Goal: Use online tool/utility: Use online tool/utility

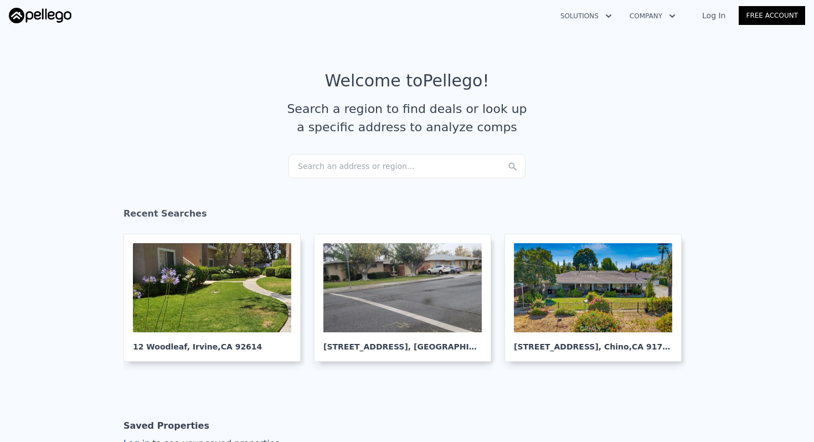
click at [400, 164] on div "Search an address or region..." at bounding box center [406, 166] width 237 height 24
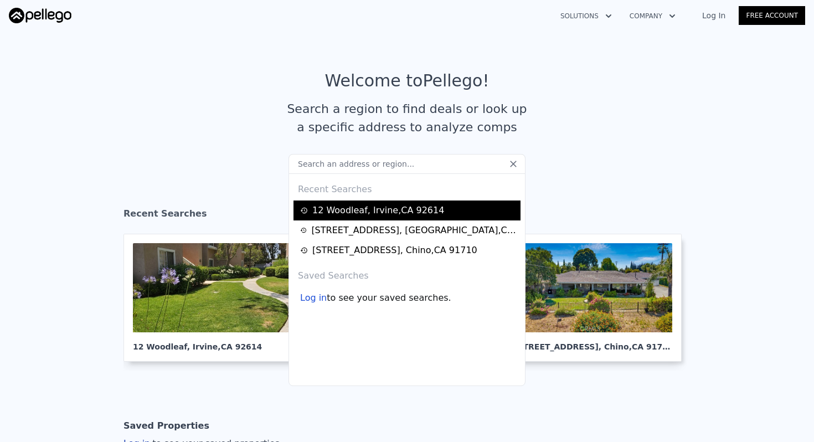
click at [415, 213] on div "[STREET_ADDRESS]" at bounding box center [378, 210] width 132 height 13
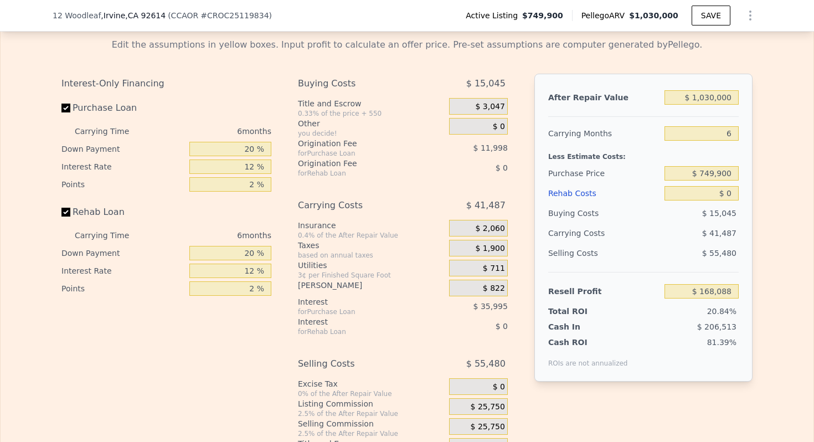
scroll to position [1639, 0]
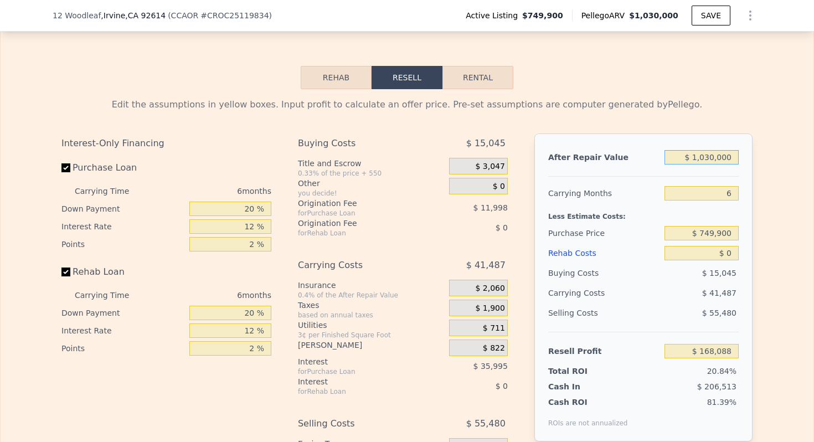
click at [694, 164] on input "$ 1,030,000" at bounding box center [701, 157] width 74 height 14
type input "$ 9,000"
type input "-$ 796,420"
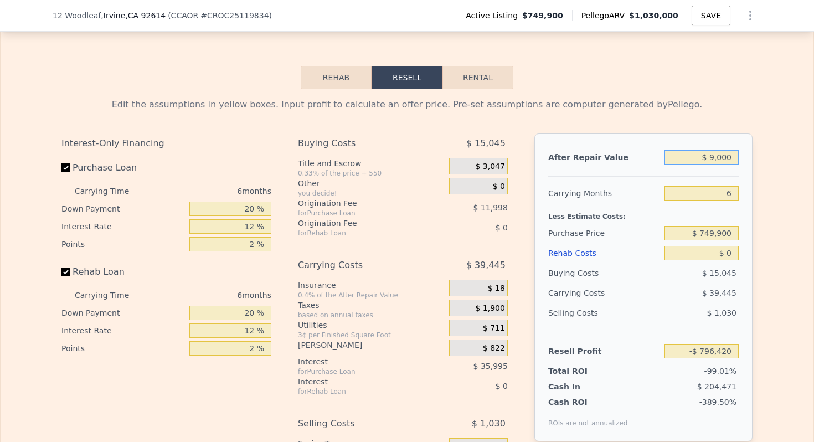
type input "$ 900"
type input "-$ 804,073"
type input "$ 90"
type input "-$ 804,836"
type input "$ 9"
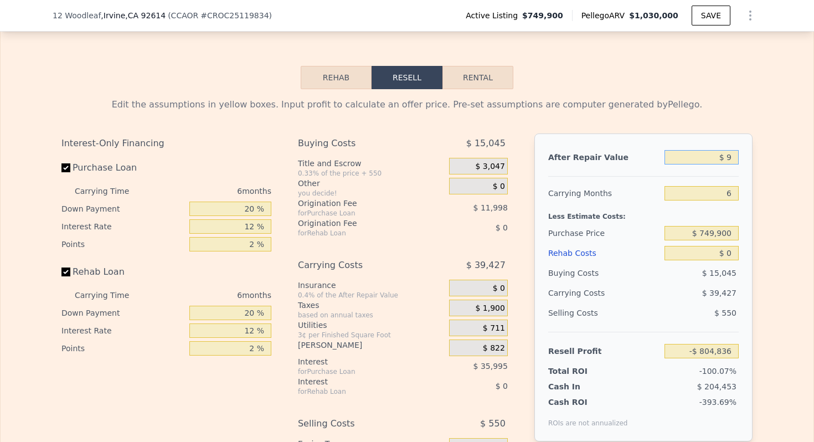
type input "-$ 804,913"
type input "$ 90"
type input "-$ 804,836"
type input "$ 9,000"
type input "-$ 796,420"
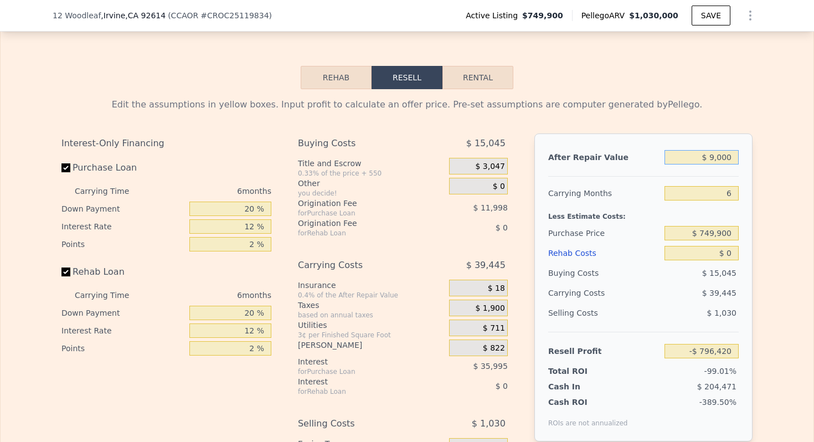
type input "$ 90,000"
type input "-$ 719,902"
type input "$ 900,000"
type input "$ 45,281"
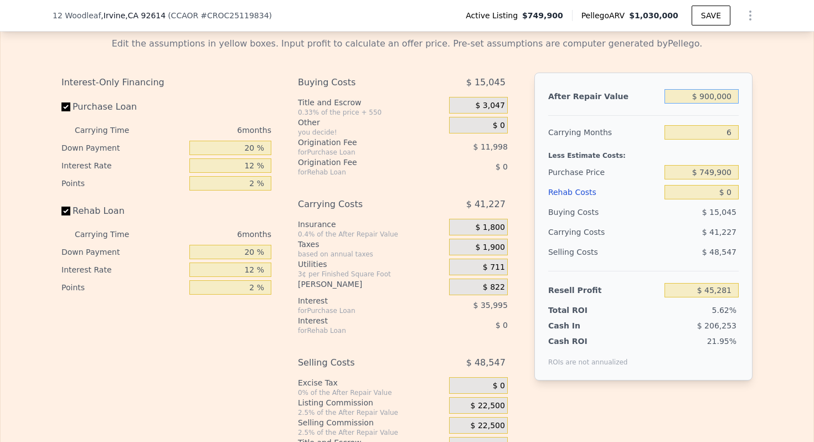
scroll to position [1702, 0]
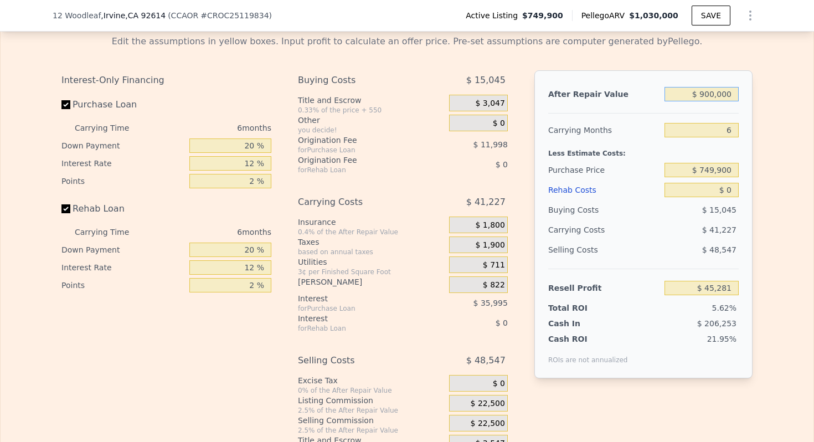
type input "$ 900,000"
click at [728, 137] on input "6" at bounding box center [701, 130] width 74 height 14
click at [715, 101] on input "$ 900,000" at bounding box center [701, 94] width 74 height 14
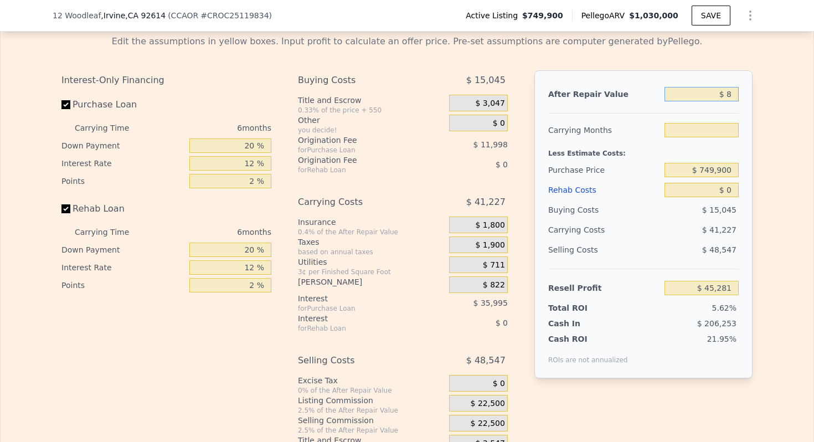
type input "$ 89"
type input "6"
type input "$ 890"
type input "-$ 804,837"
type input "$ 8,900"
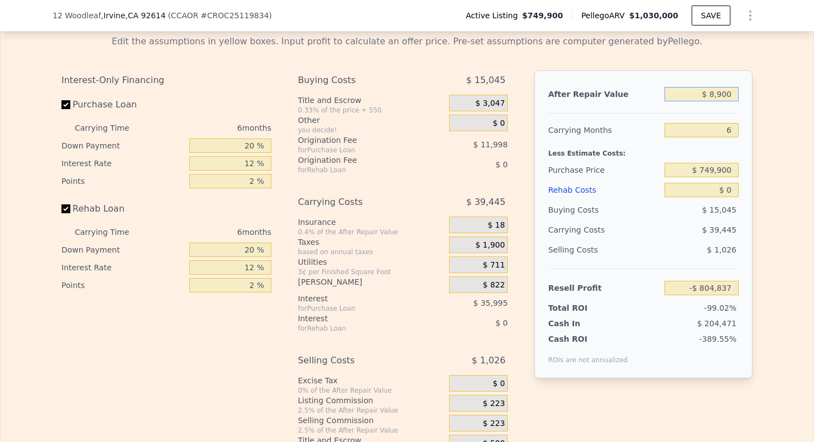
type input "-$ 796,516"
type input "$ 89,000"
type input "-$ 720,846"
type input "$ 890,000"
type input "$ 35,834"
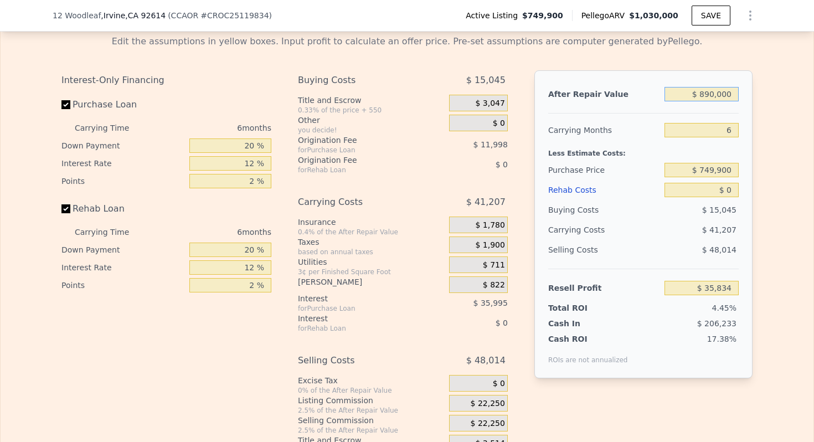
type input "$ 890,000"
click at [752, 204] on div "Edit the assumptions in yellow boxes. Input profit to calculate an offer price.…" at bounding box center [407, 240] width 709 height 429
click at [746, 188] on div "After Repair Value $ 890,000 Carrying Months 6 Less Estimate Costs: Purchase Pr…" at bounding box center [643, 224] width 218 height 308
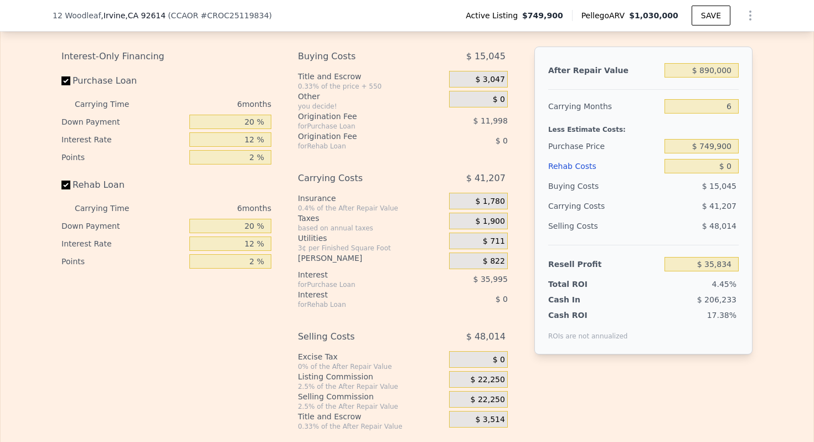
scroll to position [1727, 0]
click at [728, 152] on input "$ 749,900" at bounding box center [701, 145] width 74 height 14
type input "$ 720,000"
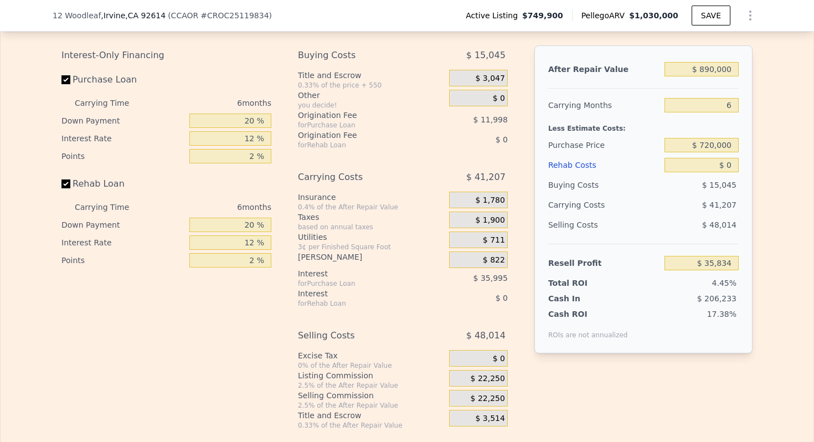
click at [741, 226] on div "After Repair Value $ 890,000 Carrying Months 6 Less Estimate Costs: Purchase Pr…" at bounding box center [643, 199] width 218 height 308
type input "$ 67,745"
click at [727, 172] on input "$ 0" at bounding box center [701, 165] width 74 height 14
type input "$ 7"
type input "$ 67,738"
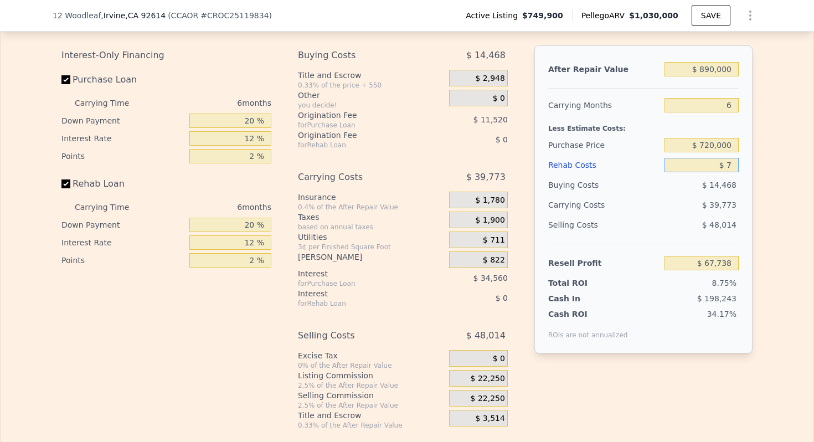
type input "$ 70"
type input "$ 67,668"
type input "$ 700"
type input "$ 66,998"
type input "$ 7,000"
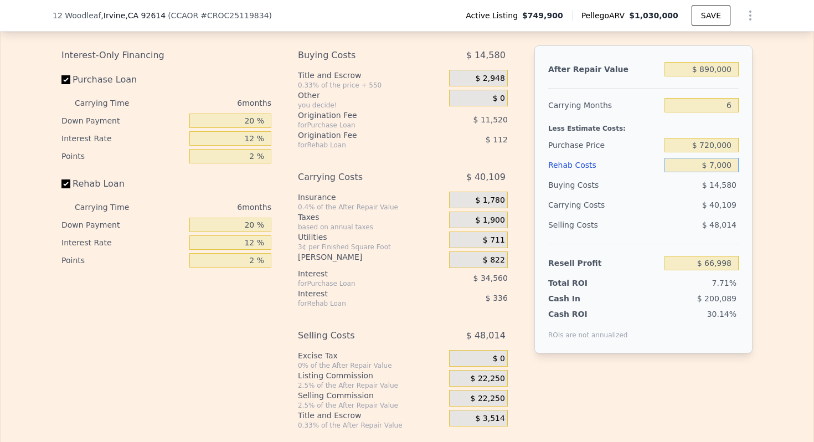
type input "$ 60,297"
type input "$ 70,000"
type input "-$ 6,735"
type input "$ 7,000"
type input "$ 60,297"
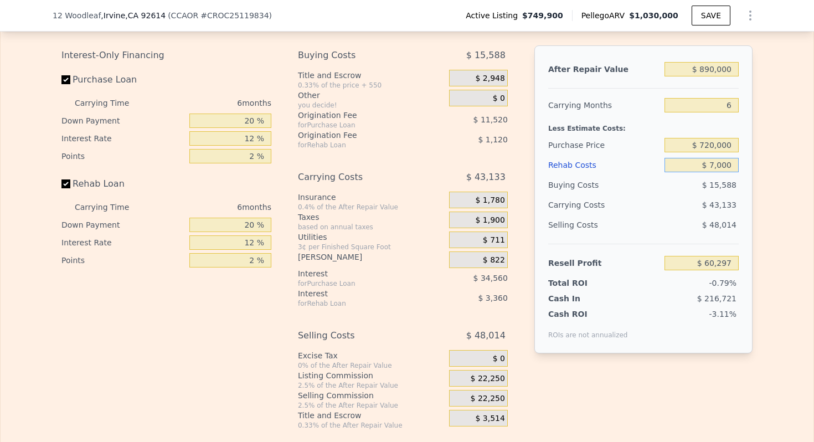
type input "$ 700"
type input "$ 66,998"
type input "$ 7"
type input "$ 67,668"
type input "$ 7"
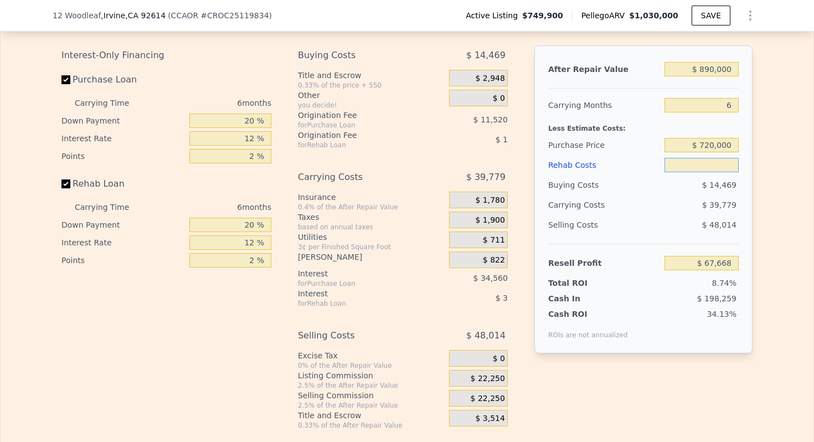
type input "$ 67,738"
type input "$ 50,007"
type input "$ 14,538"
type input "$ 5,007"
type input "$ 62,418"
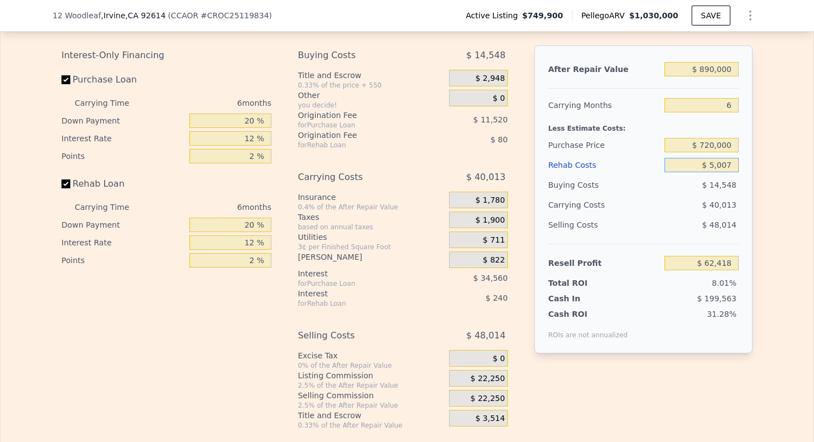
type input "$ 507"
type input "$ 67,206"
type input "$ 57"
type input "$ 67,687"
type input "$ 7"
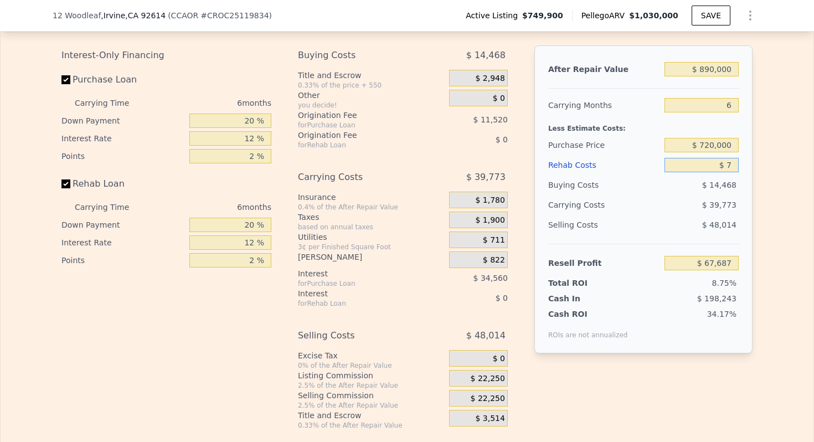
type input "$ 67,738"
type input "$ 500"
type input "$ 67,213"
type input "$ 50,000"
type input "$ 14,545"
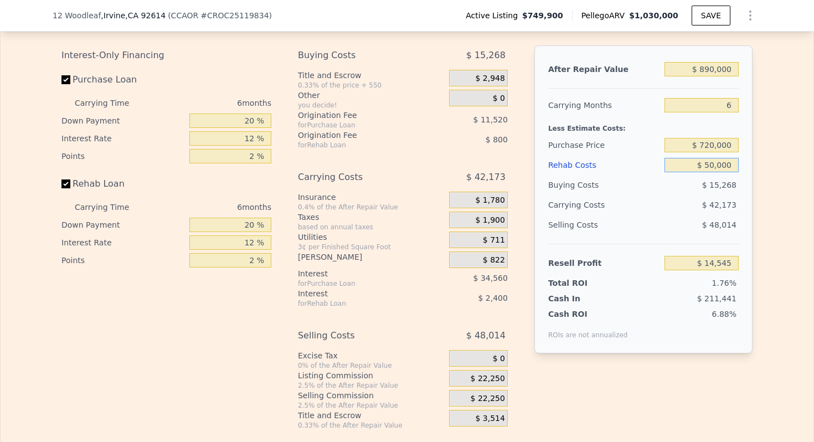
type input "$ 50,000"
click at [742, 234] on div "After Repair Value $ 890,000 Carrying Months 6 Less Estimate Costs: Purchase Pr…" at bounding box center [643, 199] width 218 height 308
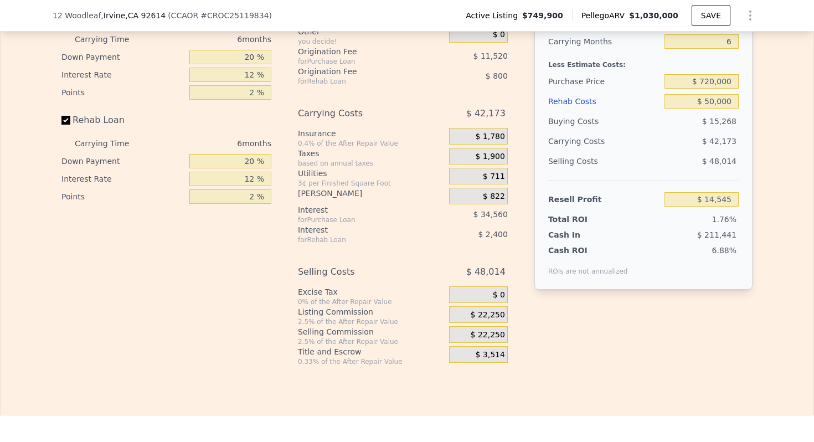
scroll to position [1797, 0]
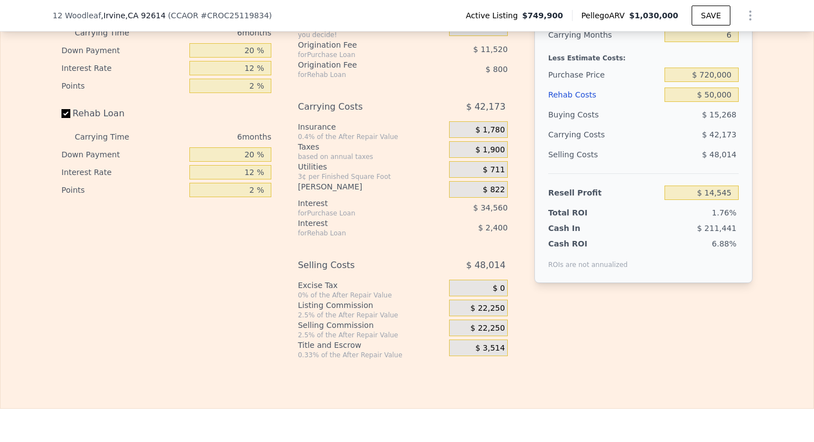
click at [473, 313] on span "$ 22,250" at bounding box center [488, 308] width 34 height 10
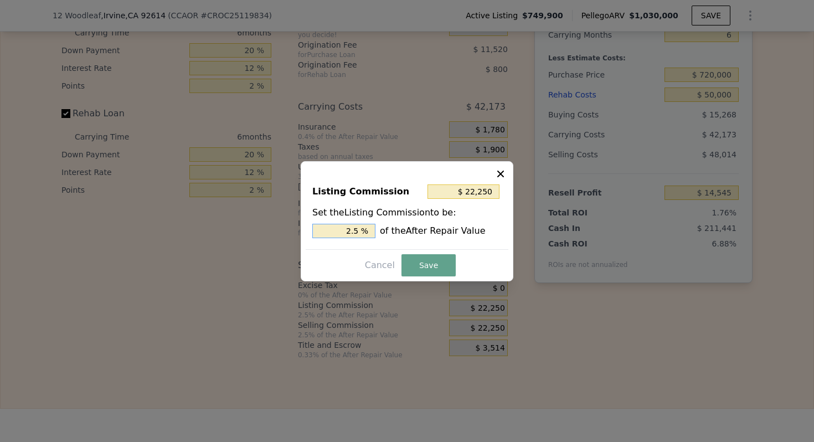
click at [362, 231] on input "2.5 %" at bounding box center [343, 231] width 63 height 14
type input "$ 17,800"
type input "2 %"
click at [474, 193] on input "$ 17,800" at bounding box center [463, 191] width 72 height 14
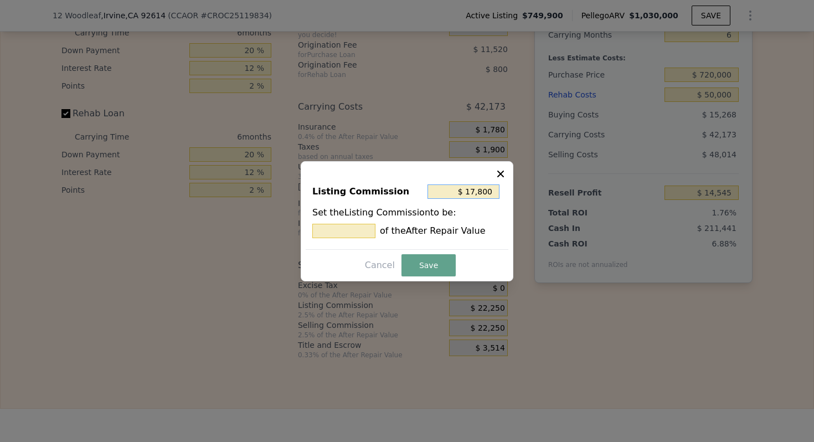
type input "$ 0"
type input "0 %"
type input "$ 0"
click at [425, 262] on button "Save" at bounding box center [428, 265] width 54 height 22
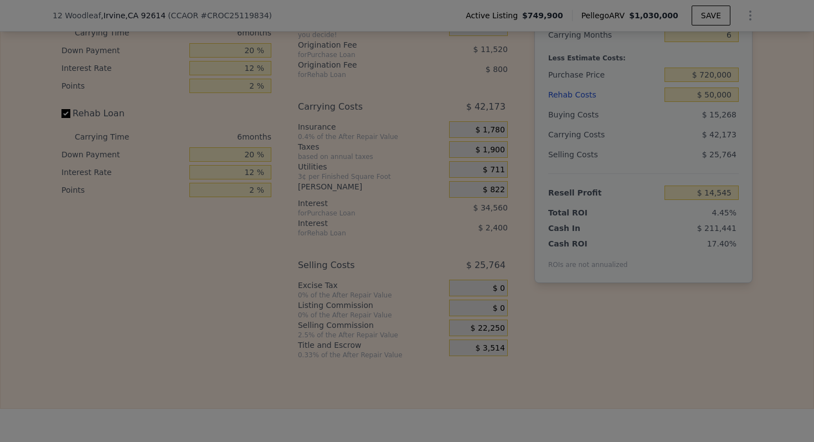
type input "$ 36,795"
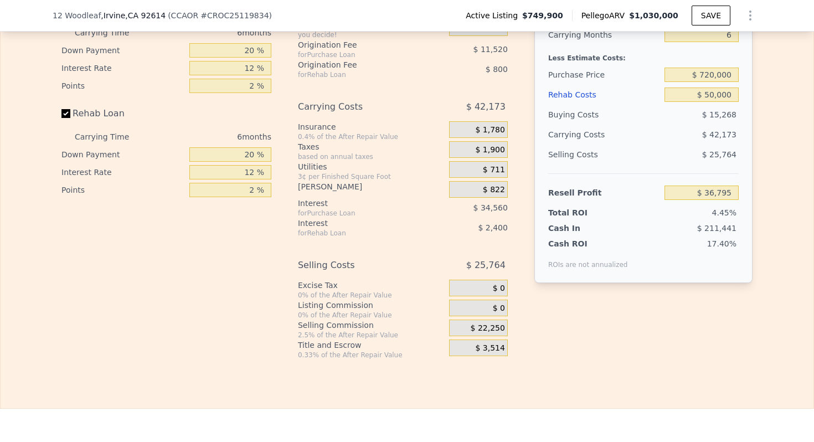
click at [563, 386] on div "Rehab Resell Rental Edit the assumptions in yellow boxes. Input profit to calcu…" at bounding box center [407, 133] width 814 height 550
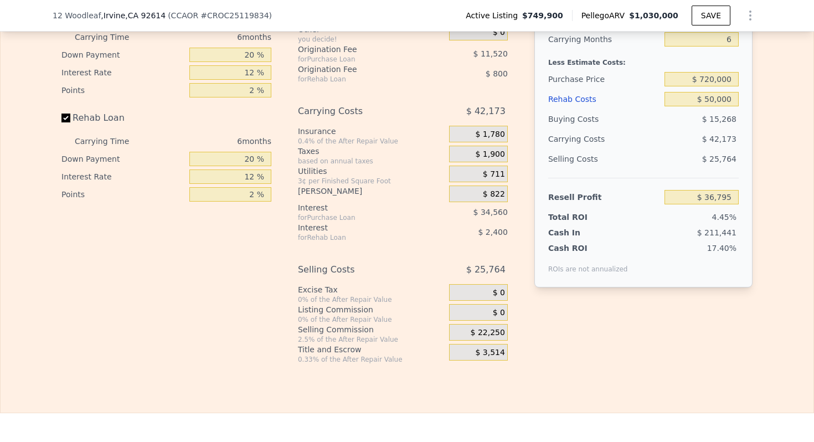
scroll to position [1786, 0]
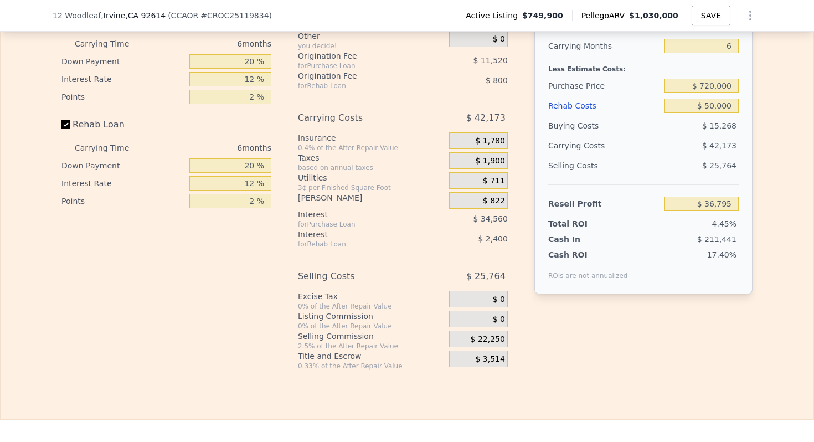
drag, startPoint x: 395, startPoint y: 358, endPoint x: 287, endPoint y: 352, distance: 108.1
click at [287, 352] on div "Interest-Only Financing Purchase Loan Carrying Time 6 months Down Payment 20 % …" at bounding box center [406, 178] width 691 height 384
drag, startPoint x: 290, startPoint y: 351, endPoint x: 402, endPoint y: 362, distance: 112.9
click at [402, 362] on div "Interest-Only Financing Purchase Loan Carrying Time 6 months Down Payment 20 % …" at bounding box center [406, 178] width 691 height 384
click at [402, 350] on div "2.5% of the After Repair Value" at bounding box center [371, 346] width 147 height 9
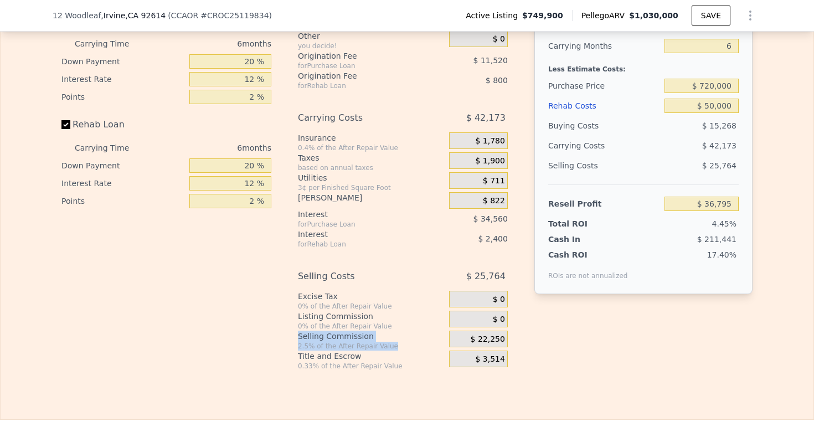
drag, startPoint x: 400, startPoint y: 362, endPoint x: 293, endPoint y: 350, distance: 108.0
click at [293, 350] on div "Interest-Only Financing Purchase Loan Carrying Time 6 months Down Payment 20 % …" at bounding box center [406, 178] width 691 height 384
drag, startPoint x: 297, startPoint y: 351, endPoint x: 322, endPoint y: 353, distance: 25.6
click at [298, 342] on div "Selling Commission" at bounding box center [371, 336] width 147 height 11
click at [461, 347] on div "$ 22,250" at bounding box center [478, 339] width 59 height 17
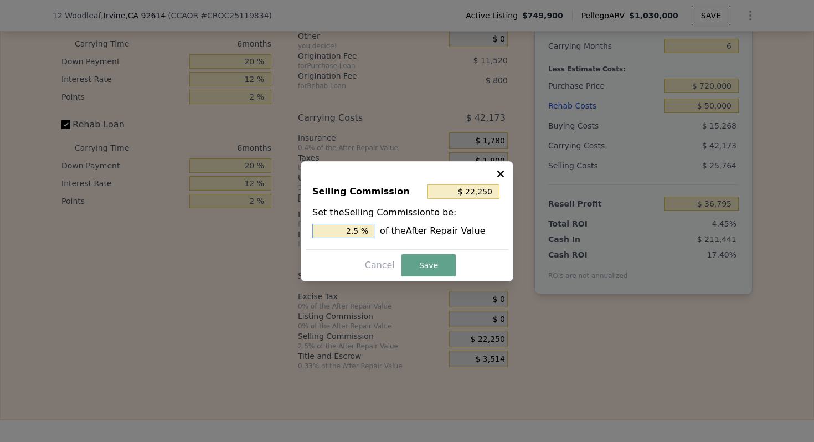
click at [358, 233] on input "2.5 %" at bounding box center [343, 231] width 63 height 14
type input "$ 17,800"
type input "2 %"
click at [427, 261] on button "Save" at bounding box center [428, 265] width 54 height 22
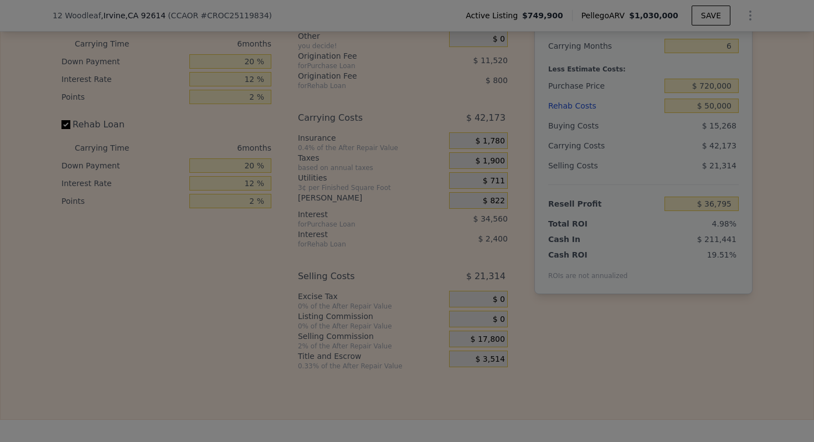
type input "$ 41,245"
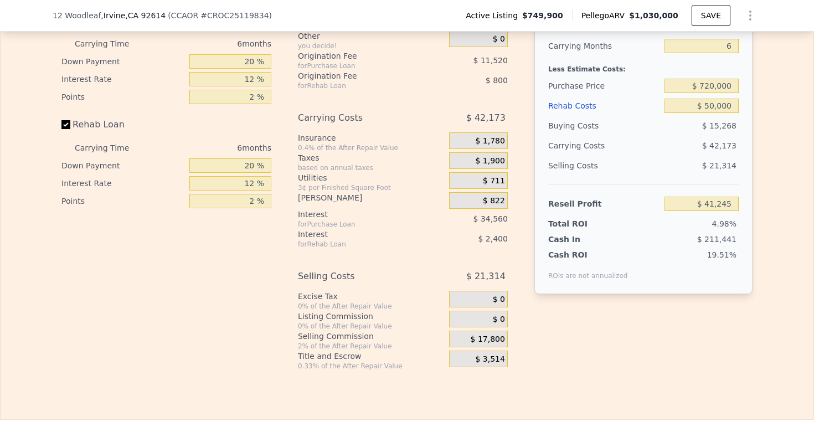
click at [425, 322] on div "Listing Commission" at bounding box center [371, 316] width 147 height 11
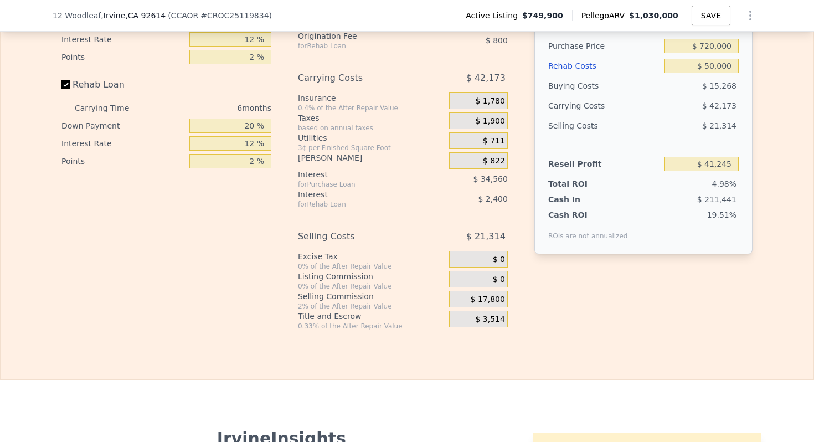
scroll to position [1827, 0]
click at [476, 324] on span "$ 3,514" at bounding box center [489, 319] width 29 height 10
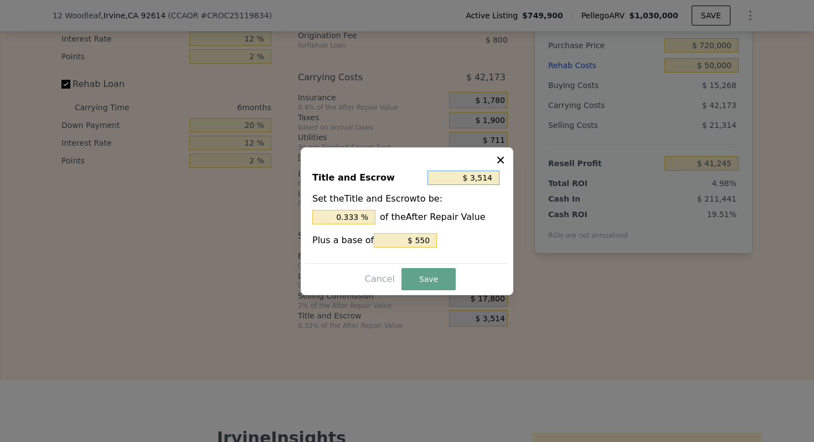
drag, startPoint x: 459, startPoint y: 178, endPoint x: 498, endPoint y: 171, distance: 39.3
click at [498, 171] on input "$ 3,514" at bounding box center [463, 178] width 72 height 14
click at [495, 173] on input "$ 3,514" at bounding box center [463, 178] width 72 height 14
click at [501, 159] on icon at bounding box center [500, 159] width 7 height 7
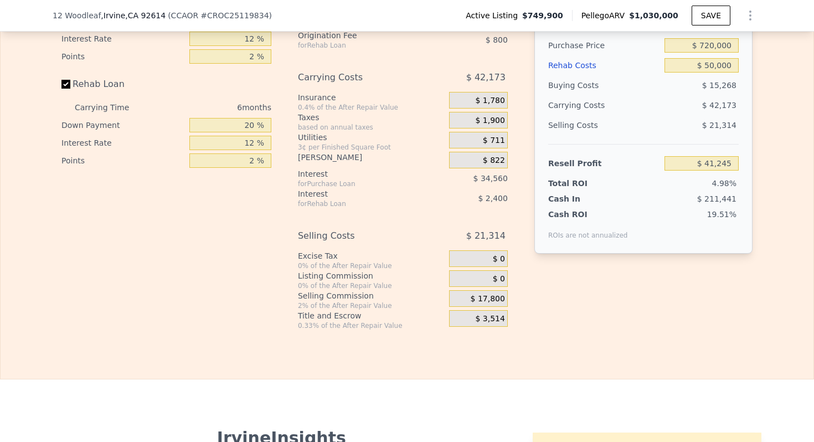
click at [514, 294] on div "Interest-Only Financing Purchase Loan Carrying Time 6 months Down Payment 20 % …" at bounding box center [406, 138] width 691 height 384
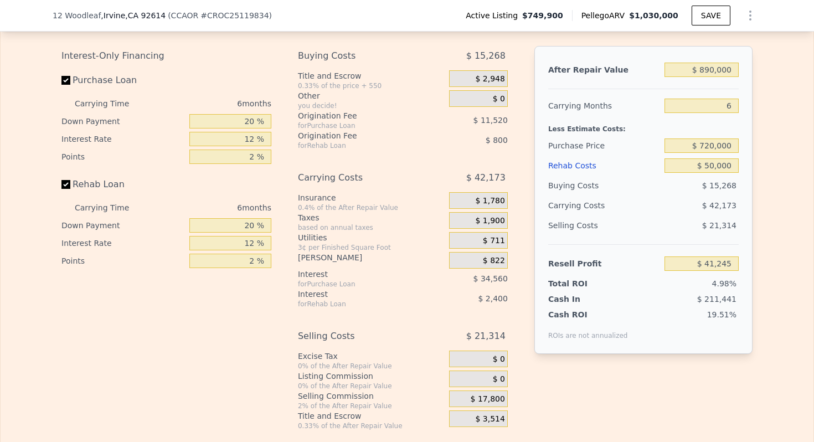
scroll to position [1734, 0]
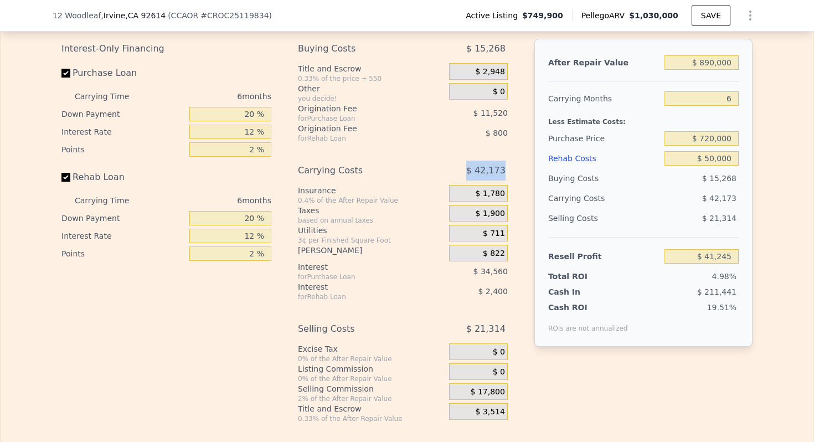
drag, startPoint x: 447, startPoint y: 178, endPoint x: 502, endPoint y: 180, distance: 55.4
click at [502, 180] on div "$ 42,173" at bounding box center [466, 171] width 82 height 20
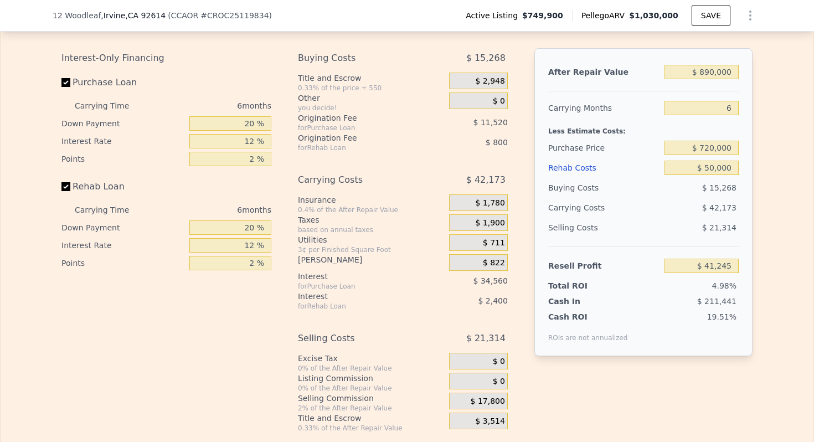
scroll to position [1724, 0]
click at [476, 87] on span "$ 2,948" at bounding box center [489, 82] width 29 height 10
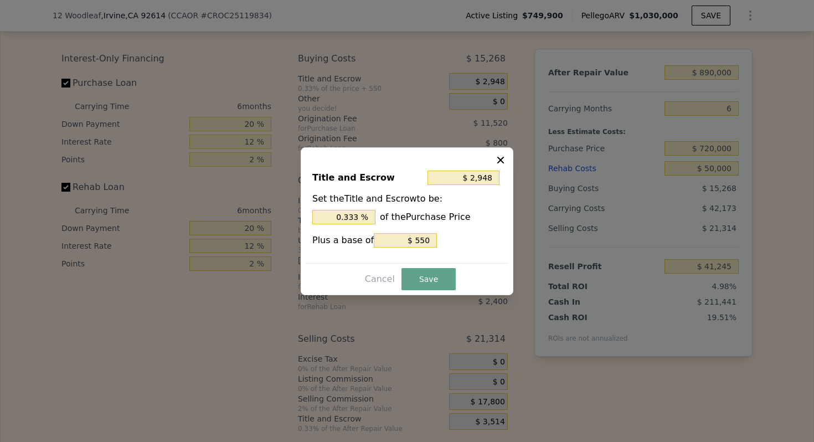
click at [509, 154] on div "Title and Escrow $ 2,948 Set the Title and Escrow to be: 0.333 % of the Purchas…" at bounding box center [407, 221] width 213 height 148
click at [507, 157] on button at bounding box center [501, 158] width 13 height 13
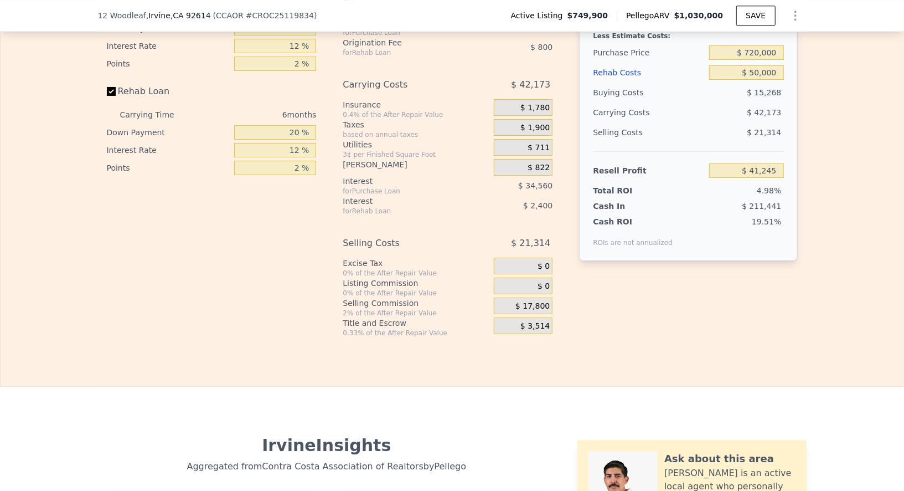
scroll to position [1688, 0]
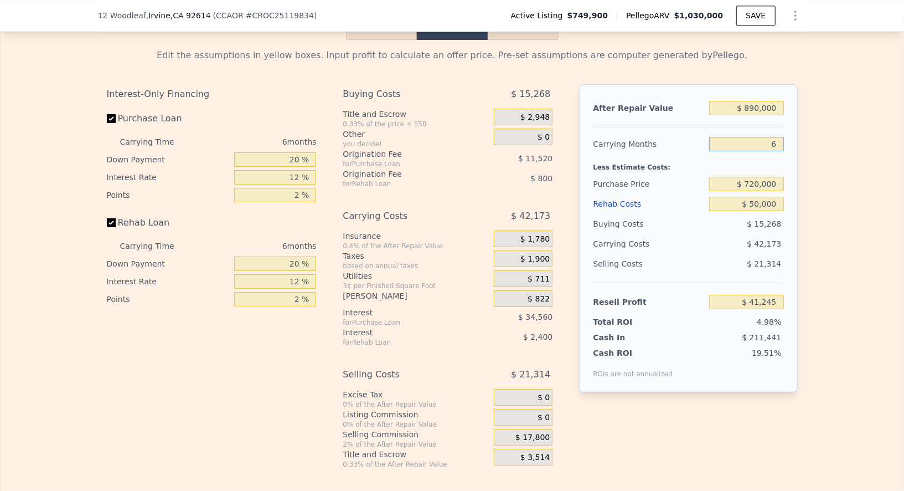
click at [776, 151] on input "6" at bounding box center [746, 144] width 74 height 14
type input "3"
type input "$ 62,331"
type input "3"
click at [770, 115] on input "$ 890,000" at bounding box center [746, 108] width 74 height 14
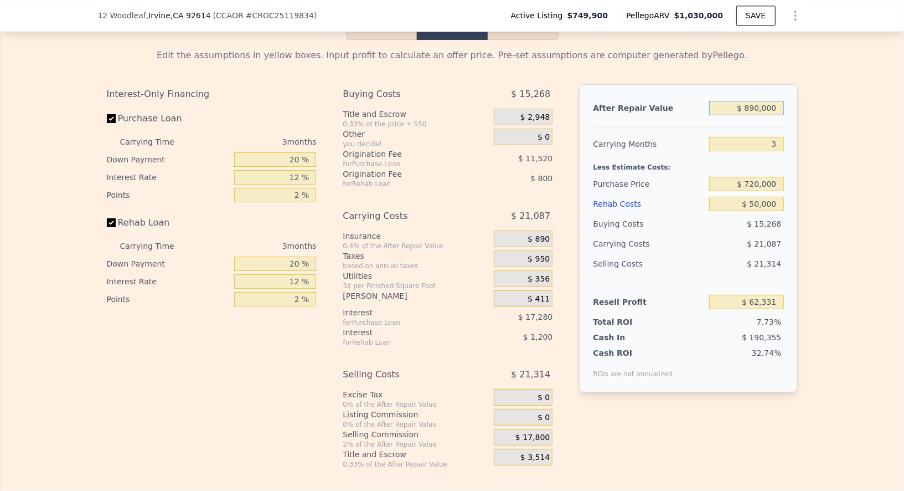
click at [770, 115] on input "$ 890,000" at bounding box center [746, 108] width 74 height 14
type input "$ 9"
type input "-$ 806,006"
type input "$ 97"
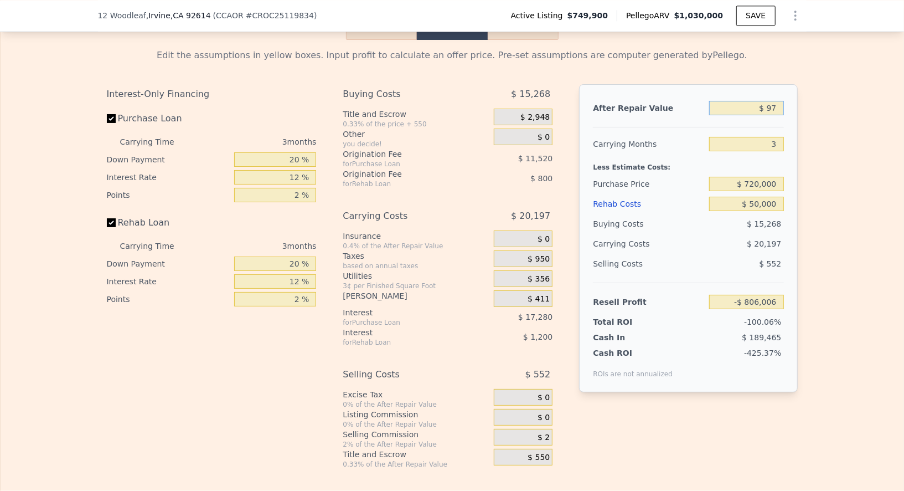
type input "-$ 805,920"
type input "$ 9,750"
type input "-$ 796,502"
type input "$ 975,000"
type input "$ 145,263"
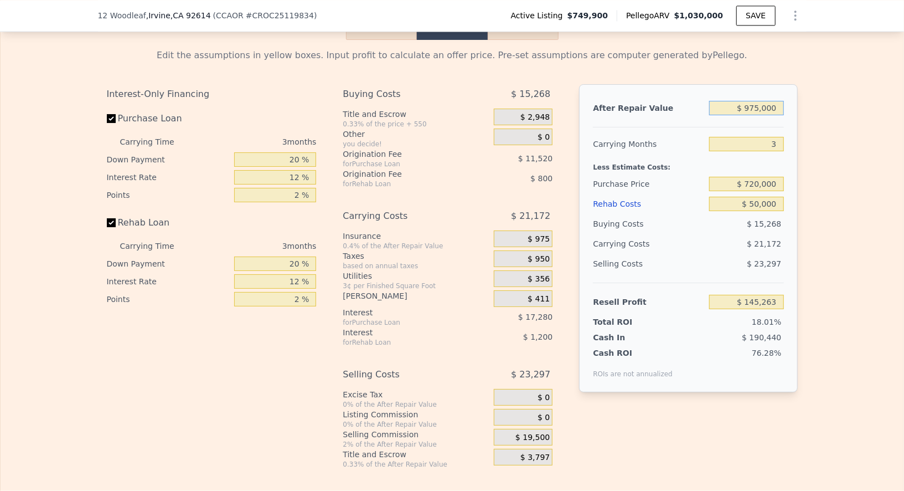
type input "$ 975,000"
click at [813, 215] on div "Edit the assumptions in yellow boxes. Input profit to calculate an offer price.…" at bounding box center [452, 254] width 903 height 429
click at [772, 211] on input "$ 50,000" at bounding box center [746, 204] width 74 height 14
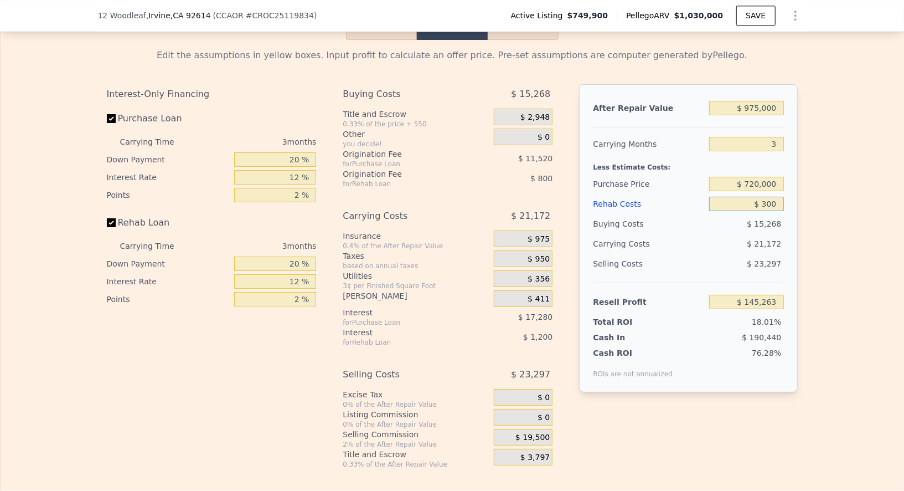
type input "$ 3,000"
type input "$ 194,143"
type input "$ 30,000"
type input "$ 166,063"
type input "$ 30,000"
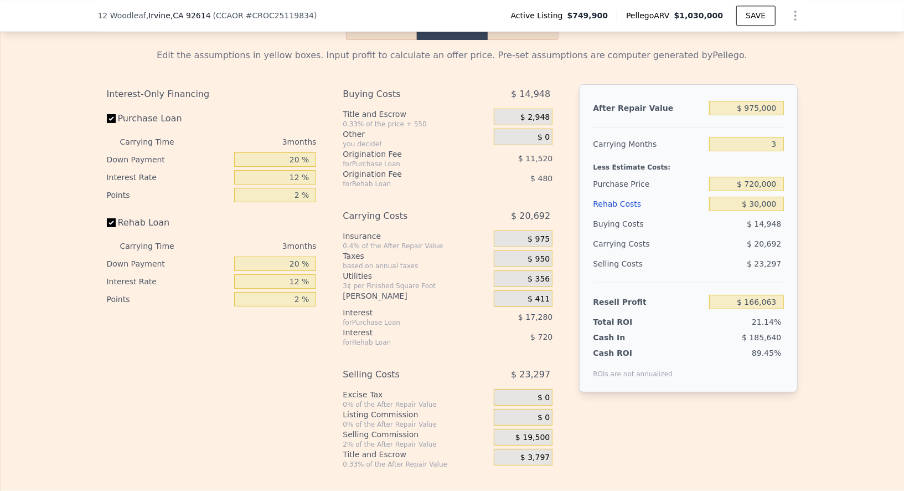
click at [795, 302] on div "Edit the assumptions in yellow boxes. Input profit to calculate an offer price.…" at bounding box center [452, 254] width 709 height 429
